Goal: Transaction & Acquisition: Purchase product/service

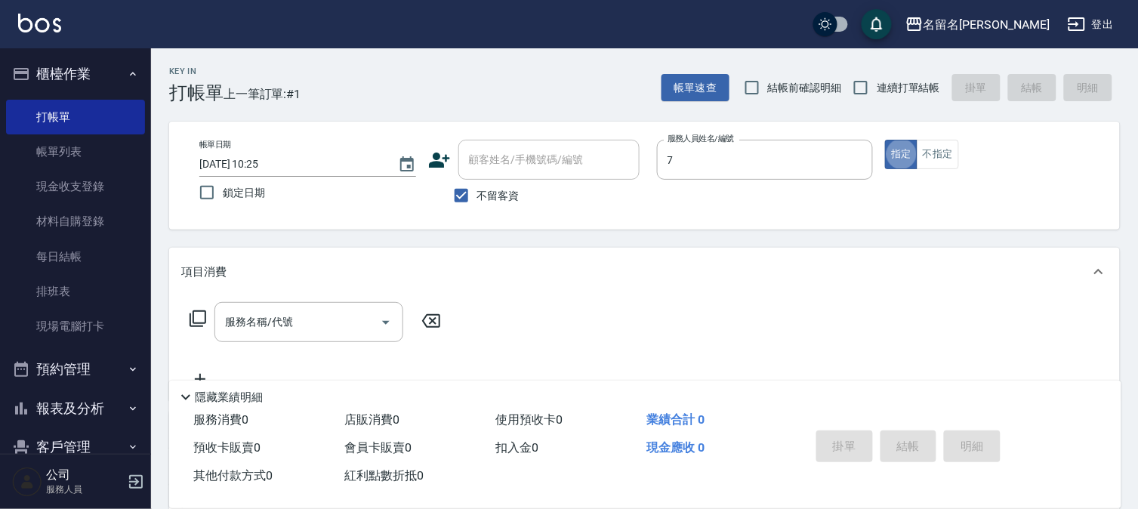
type input "[PERSON_NAME]-7"
type button "true"
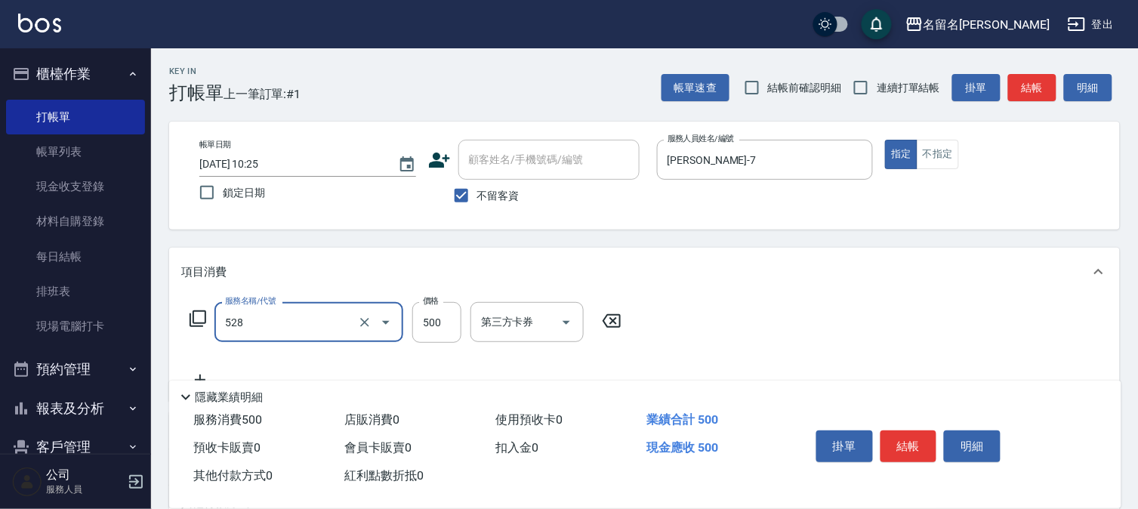
type input "頭皮養護B(528)"
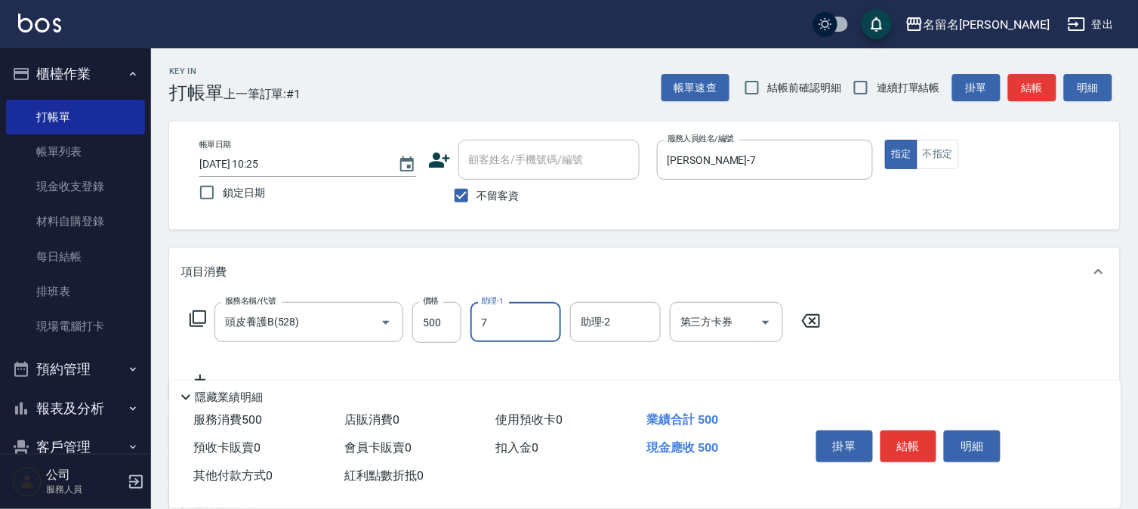
type input "[PERSON_NAME]-7"
click at [891, 442] on button "結帳" at bounding box center [909, 447] width 57 height 32
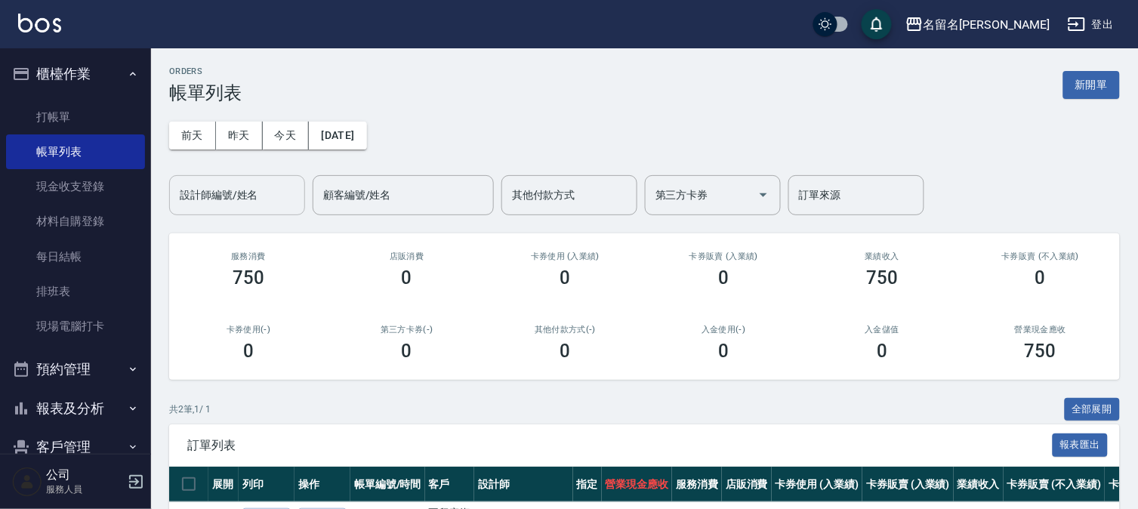
click at [247, 178] on div "設計師編號/姓名" at bounding box center [237, 195] width 136 height 40
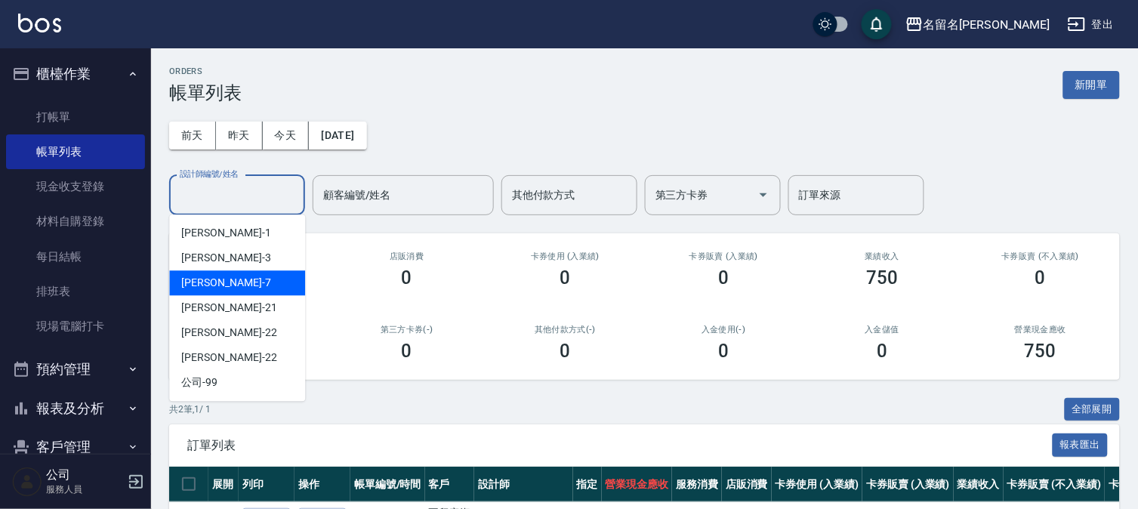
click at [244, 277] on div "[PERSON_NAME]-7" at bounding box center [237, 282] width 136 height 25
type input "[PERSON_NAME]-7"
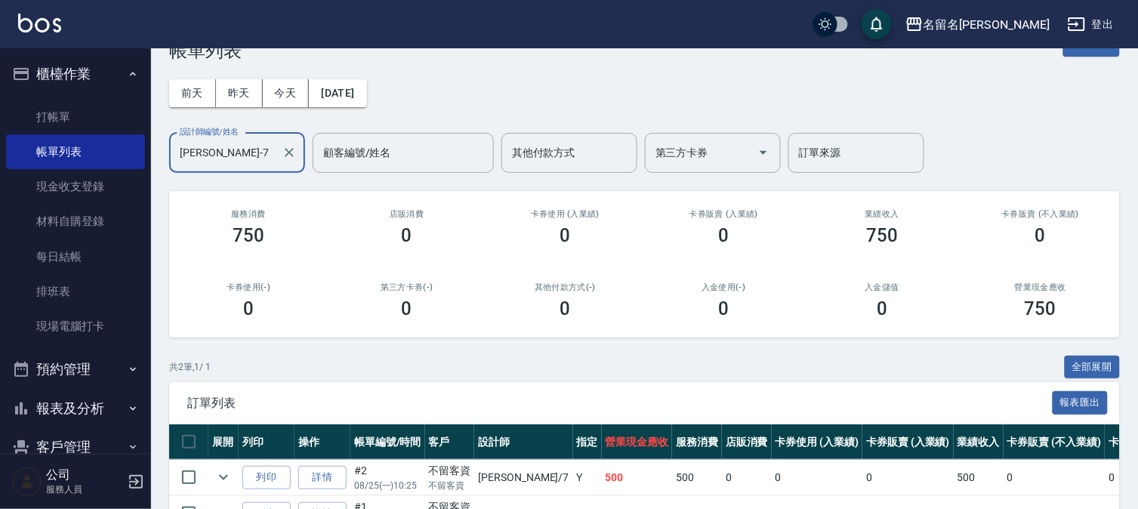
scroll to position [137, 0]
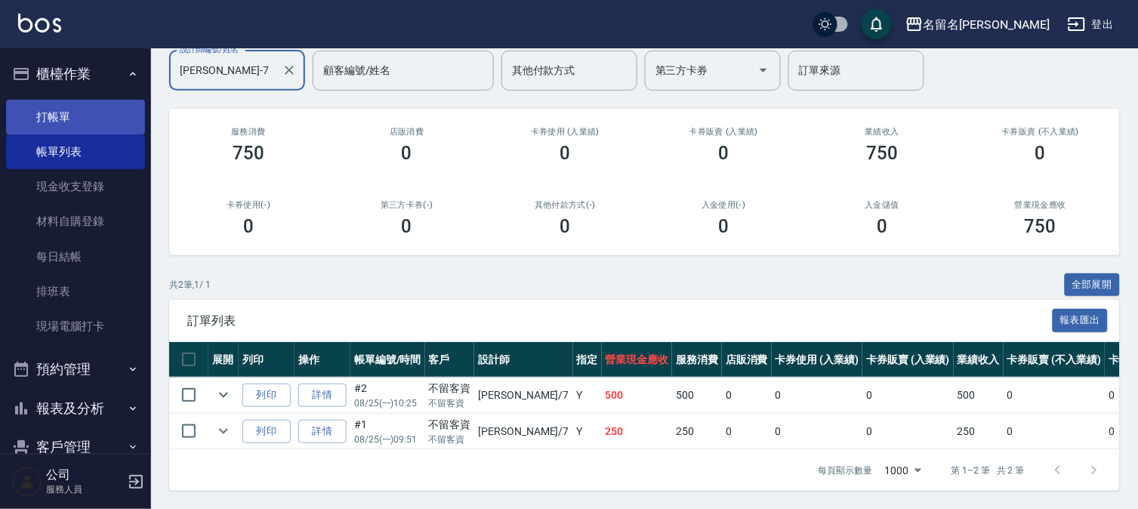
click at [94, 112] on link "打帳單" at bounding box center [75, 117] width 139 height 35
